Goal: Information Seeking & Learning: Learn about a topic

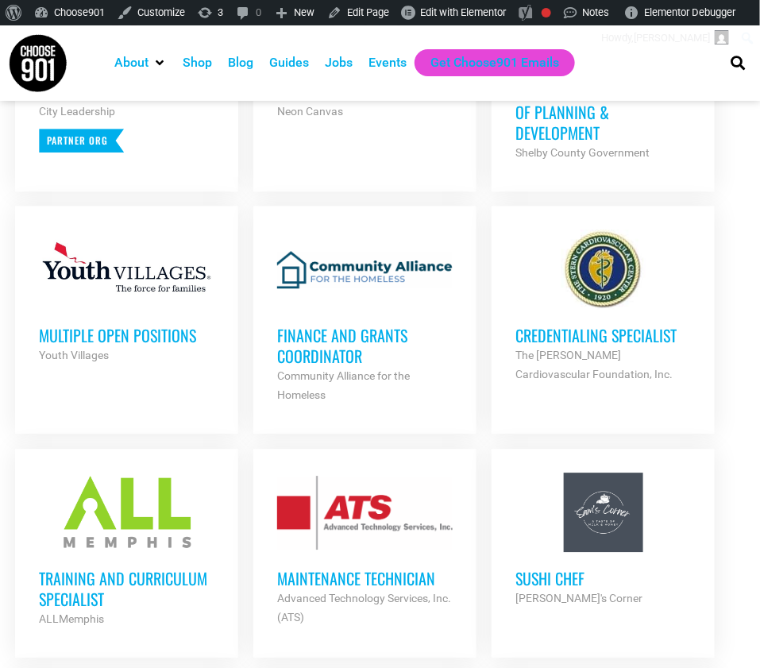
scroll to position [906, 0]
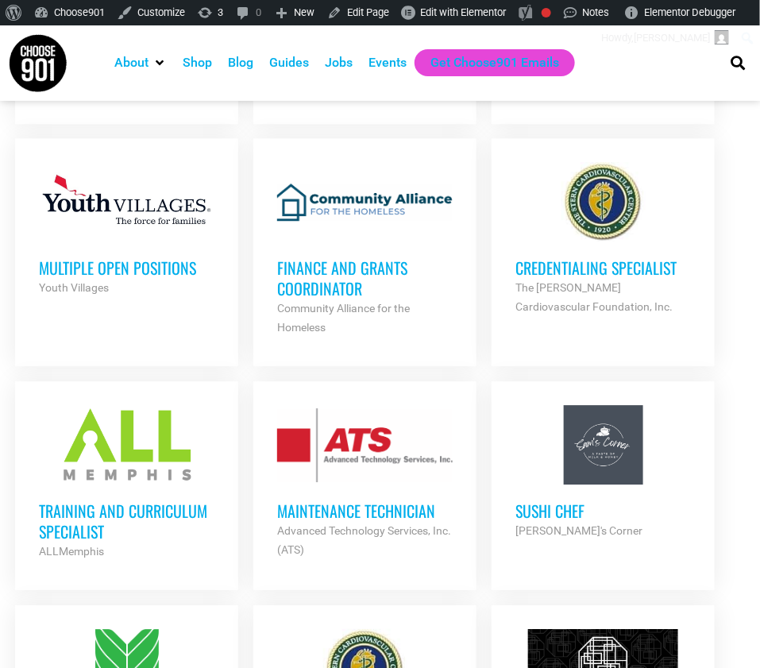
click at [320, 505] on h3 "Maintenance Technician" at bounding box center [365, 511] width 176 height 21
click at [318, 509] on h3 "Maintenance Technician" at bounding box center [365, 511] width 176 height 21
click at [331, 502] on h3 "Maintenance Technician" at bounding box center [365, 511] width 176 height 21
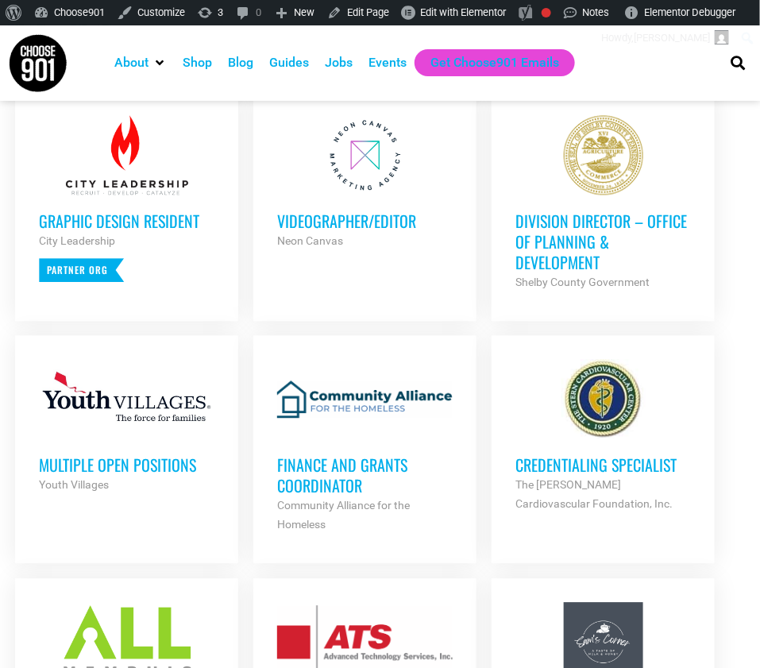
scroll to position [714, 0]
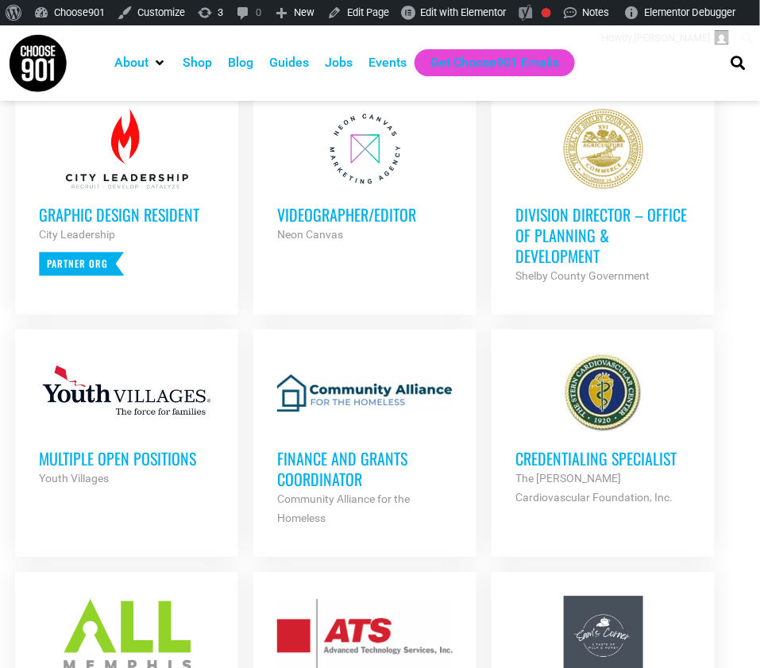
click at [325, 464] on h3 "Finance and Grants Coordinator" at bounding box center [365, 469] width 176 height 41
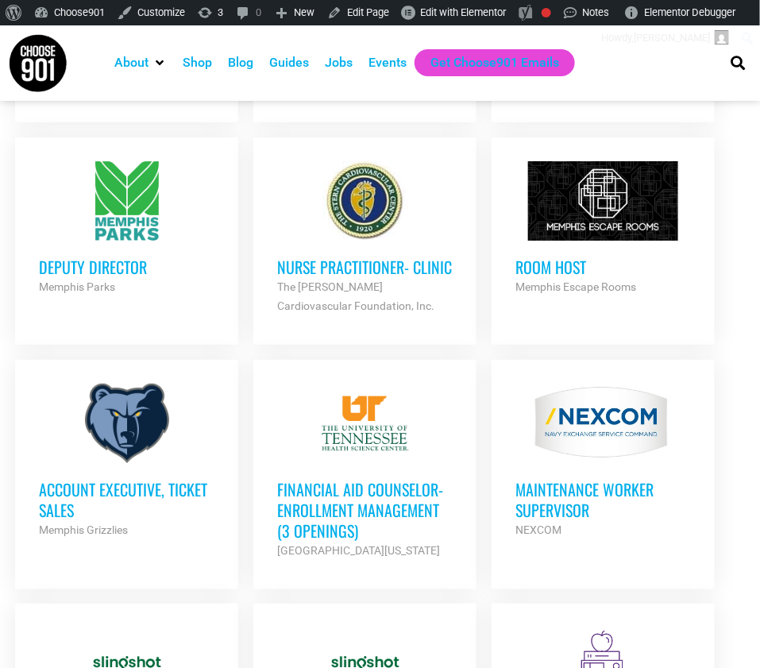
scroll to position [1387, 0]
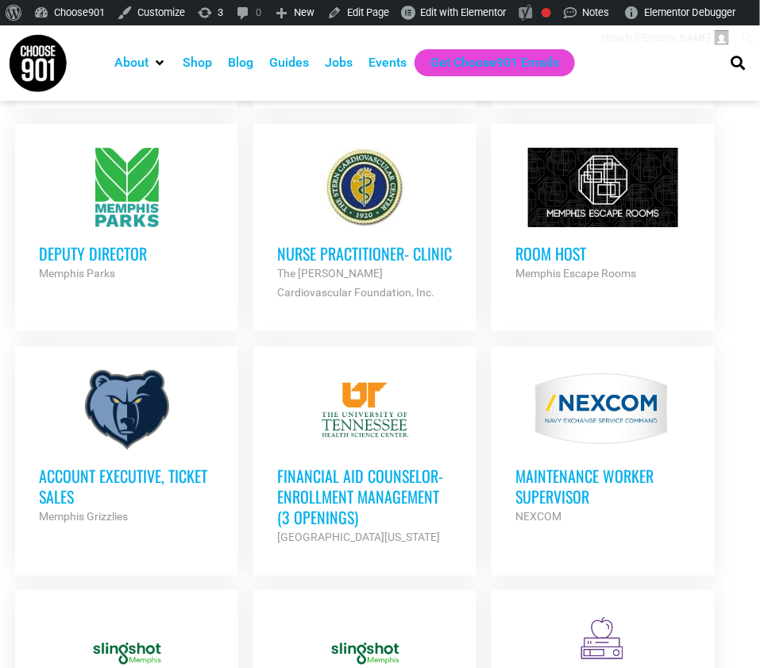
click at [374, 489] on h3 "Financial Aid Counselor-Enrollment Management (3 Openings)" at bounding box center [365, 497] width 176 height 62
